Goal: Obtain resource: Download file/media

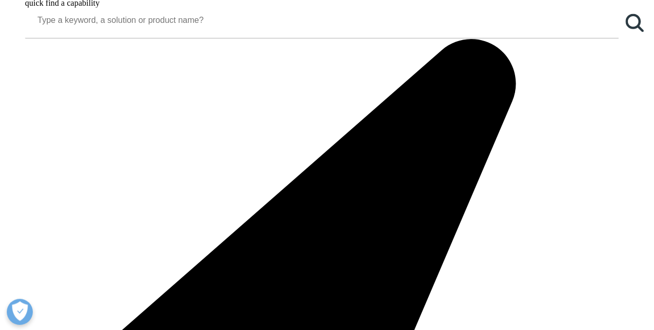
scroll to position [991, 0]
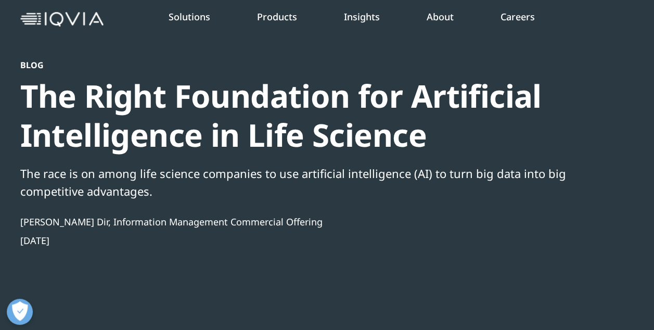
scroll to position [62, 0]
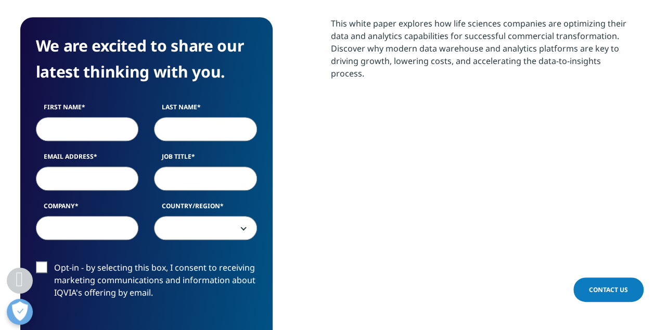
scroll to position [504, 0]
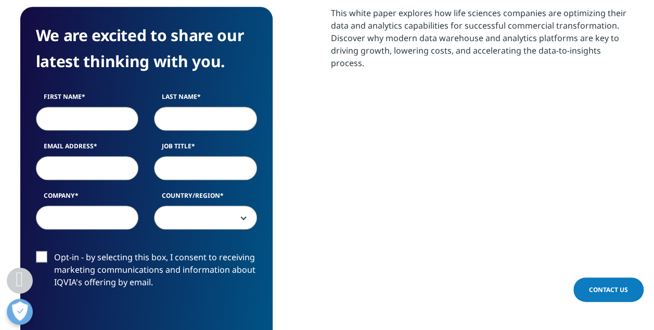
click at [99, 120] on input "First Name" at bounding box center [87, 119] width 103 height 24
type input "Shraddha"
type input "Joshi"
type input "shraddhajoshi01@gmail.com"
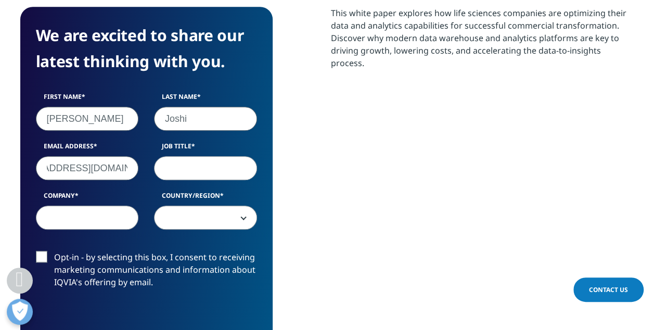
scroll to position [0, 0]
type input "Manager"
type input "Deloitte"
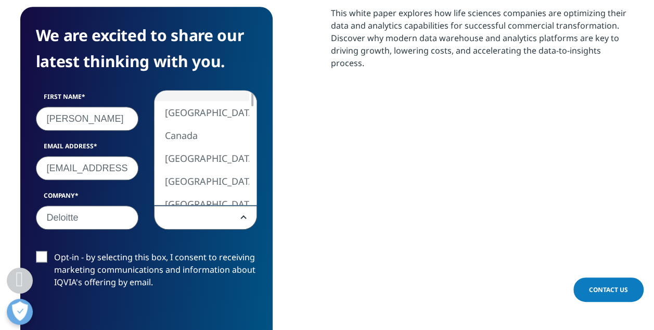
click at [241, 221] on span at bounding box center [205, 218] width 102 height 24
select select "[GEOGRAPHIC_DATA]"
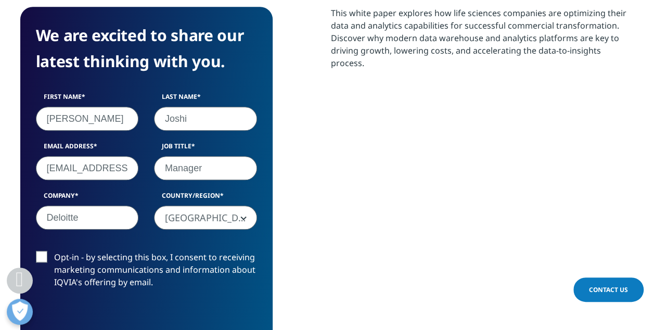
click at [38, 255] on label "Opt-in - by selecting this box, I consent to receiving marketing communications…" at bounding box center [146, 272] width 221 height 43
click at [54, 251] on input "Opt-in - by selecting this box, I consent to receiving marketing communications…" at bounding box center [54, 251] width 0 height 0
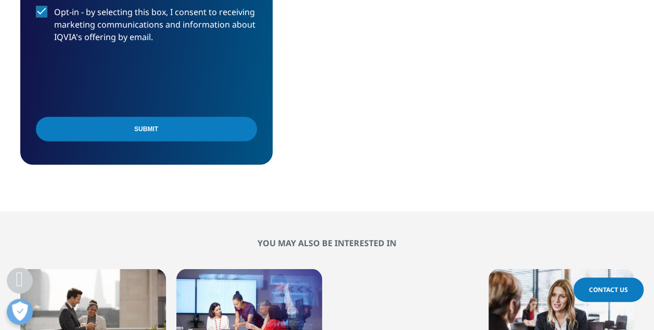
scroll to position [756, 0]
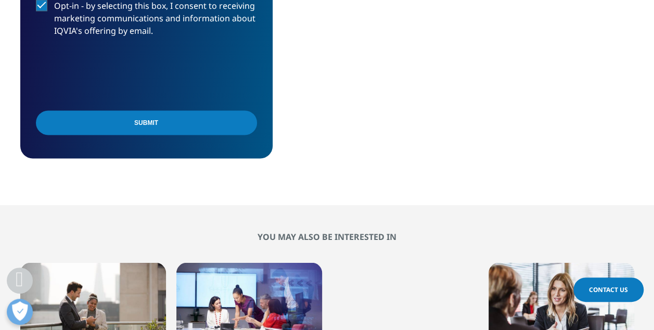
click at [112, 122] on input "Submit" at bounding box center [146, 122] width 221 height 24
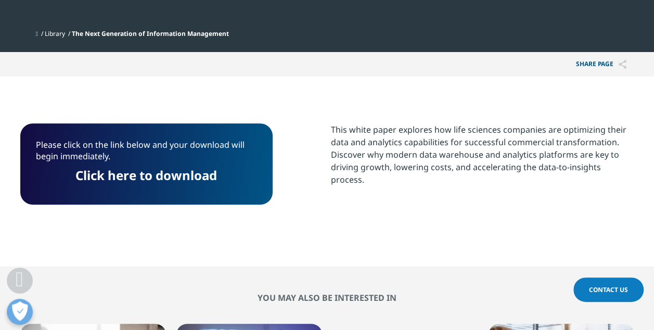
scroll to position [380, 0]
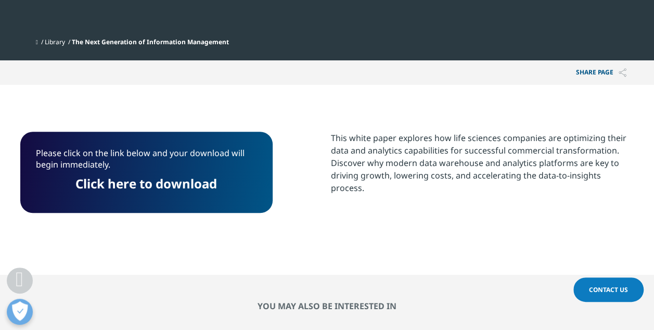
click at [193, 186] on link "Click here to download" at bounding box center [145, 183] width 141 height 17
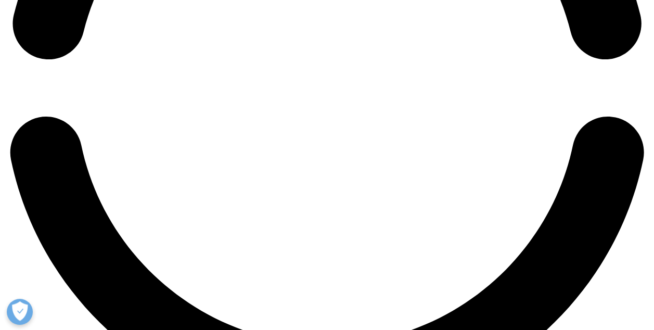
scroll to position [1546, 0]
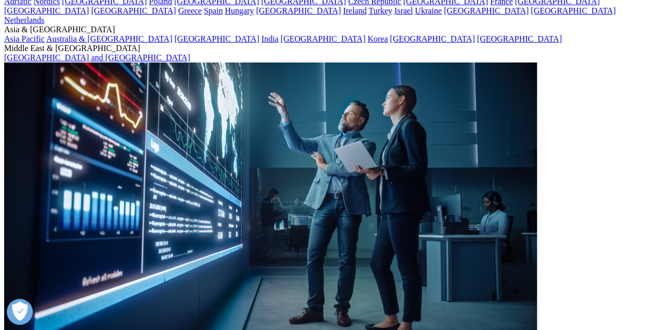
scroll to position [2023, 0]
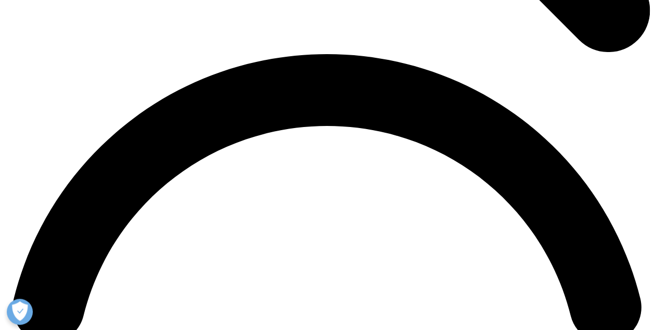
scroll to position [1268, 0]
